Goal: Transaction & Acquisition: Purchase product/service

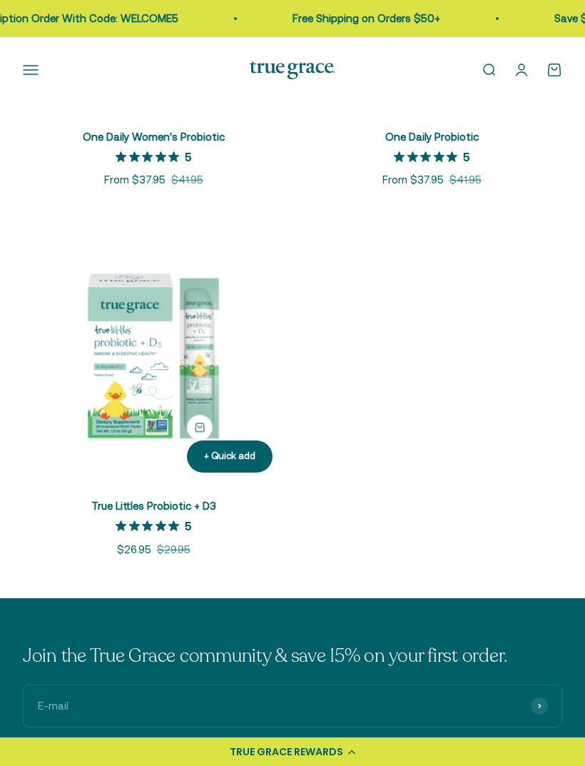
scroll to position [487, 0]
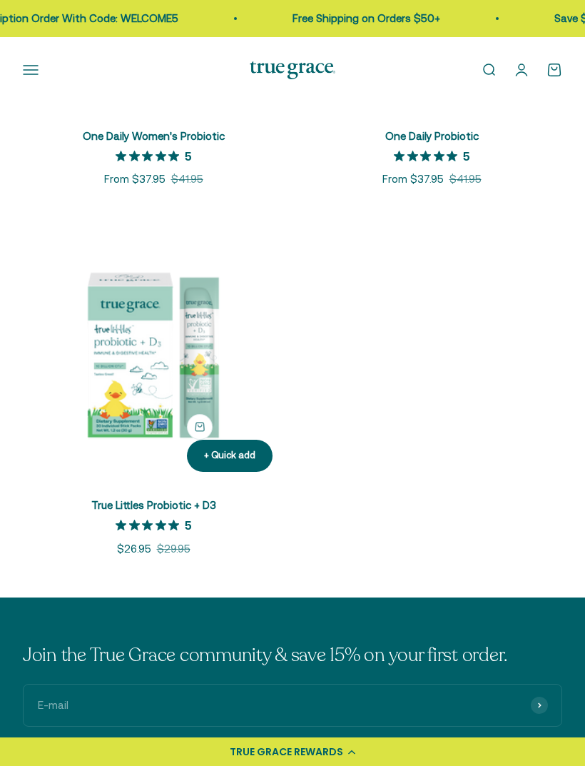
click at [146, 379] on img at bounding box center [153, 352] width 261 height 261
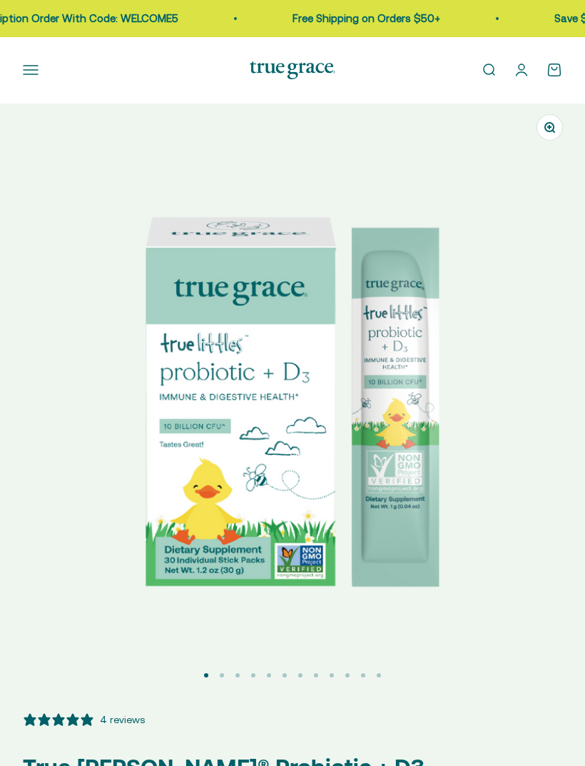
select select "3"
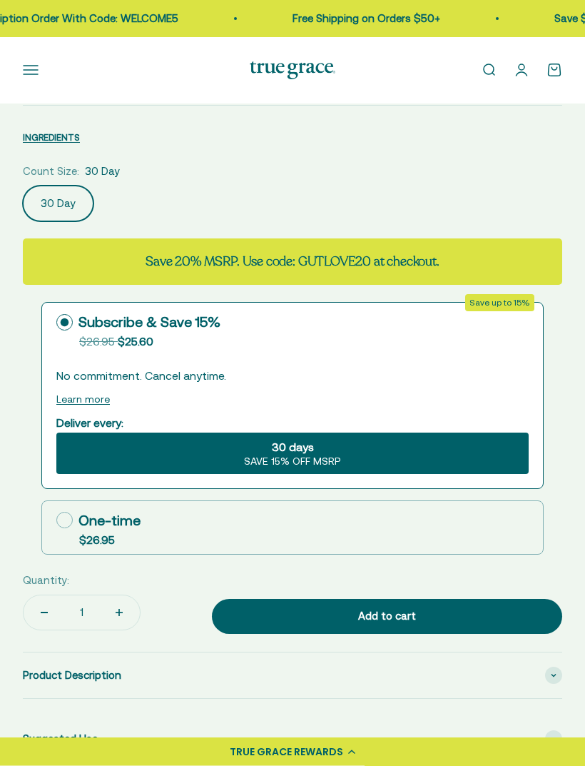
scroll to position [744, 0]
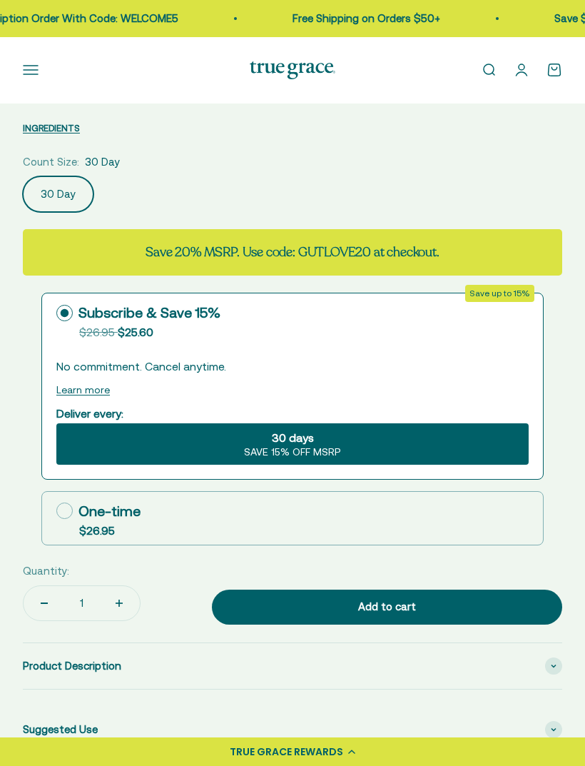
click at [68, 513] on icon at bounding box center [64, 511] width 16 height 16
click at [56, 512] on input "One-time $26.95" at bounding box center [56, 511] width 1 height 1
radio input "true"
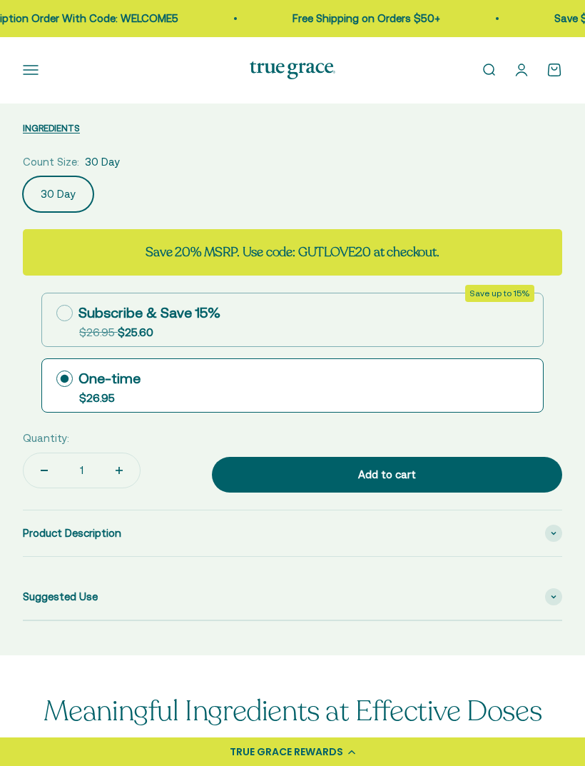
click at [110, 468] on button "Increase quantity" at bounding box center [118, 470] width 41 height 34
type input "2"
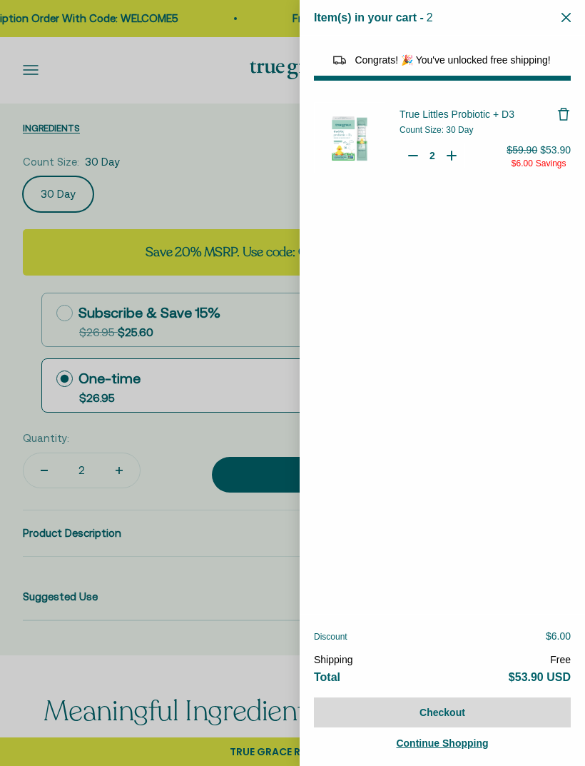
select select "44163639509206"
select select "46081071972566"
